Goal: Find contact information: Find contact information

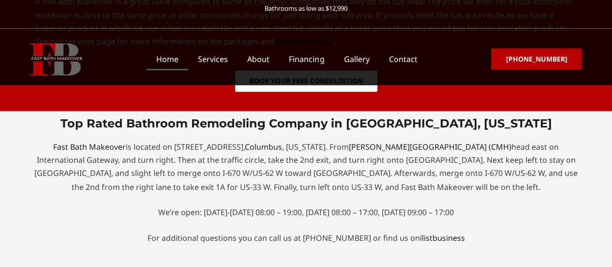
drag, startPoint x: 33, startPoint y: 192, endPoint x: 99, endPoint y: 193, distance: 65.3
copy p "2025 Riverside Dr"
drag, startPoint x: 35, startPoint y: 208, endPoint x: 56, endPoint y: 208, distance: 20.8
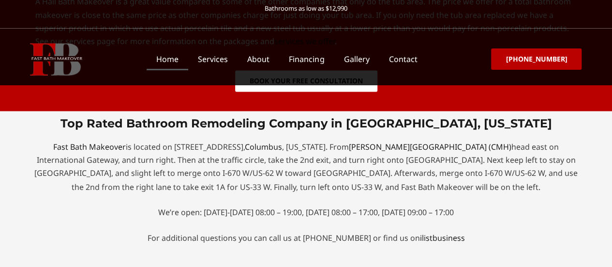
copy p "43221"
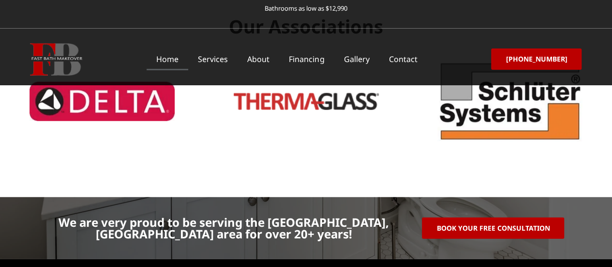
scroll to position [3120, 0]
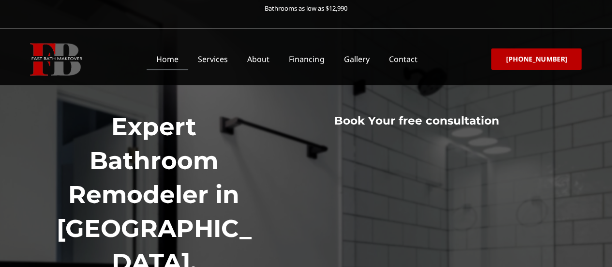
scroll to position [0, 0]
